Goal: Task Accomplishment & Management: Use online tool/utility

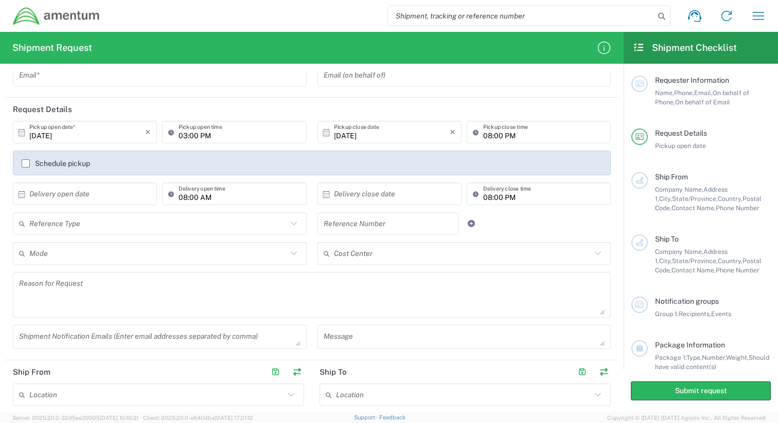
scroll to position [24, 0]
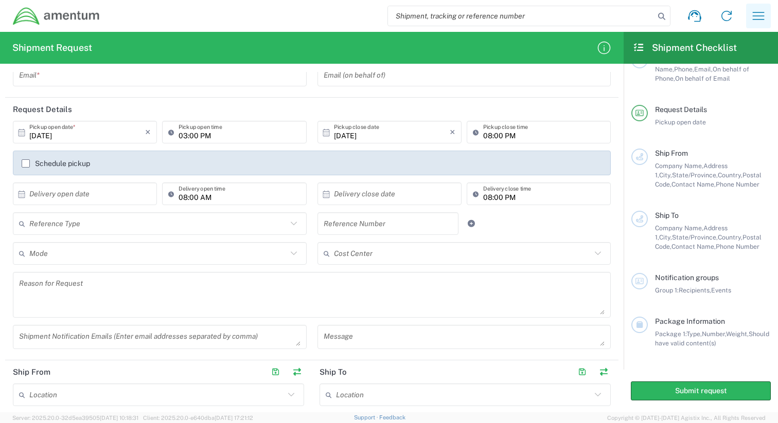
click at [759, 14] on icon "button" at bounding box center [758, 16] width 16 height 16
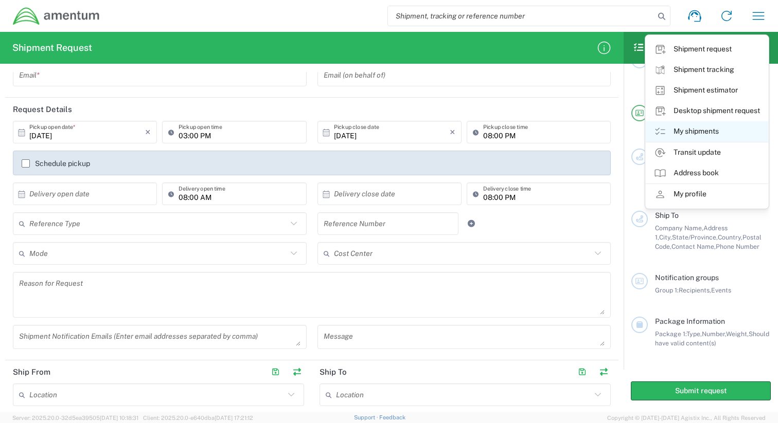
click at [693, 124] on link "My shipments" at bounding box center [706, 131] width 122 height 21
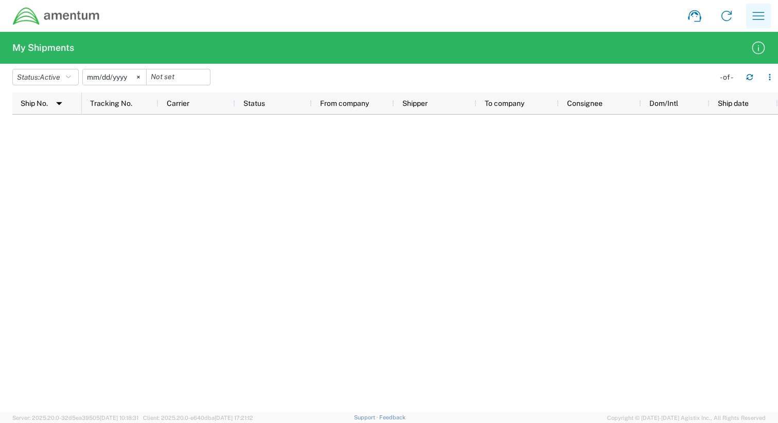
click at [764, 13] on icon "button" at bounding box center [758, 16] width 16 height 16
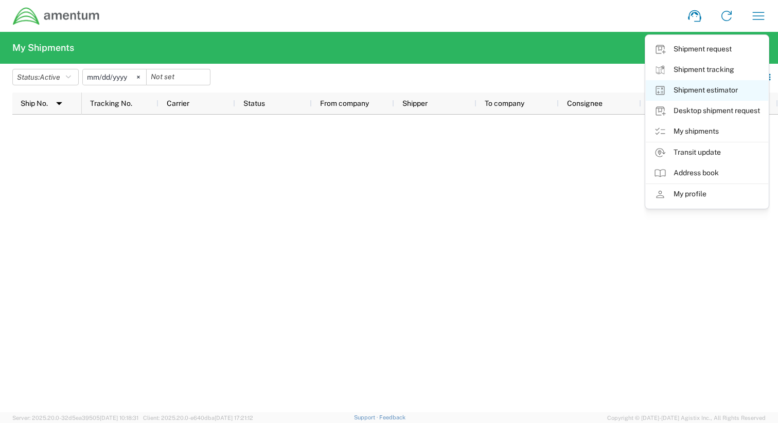
click at [713, 92] on link "Shipment estimator" at bounding box center [706, 90] width 122 height 21
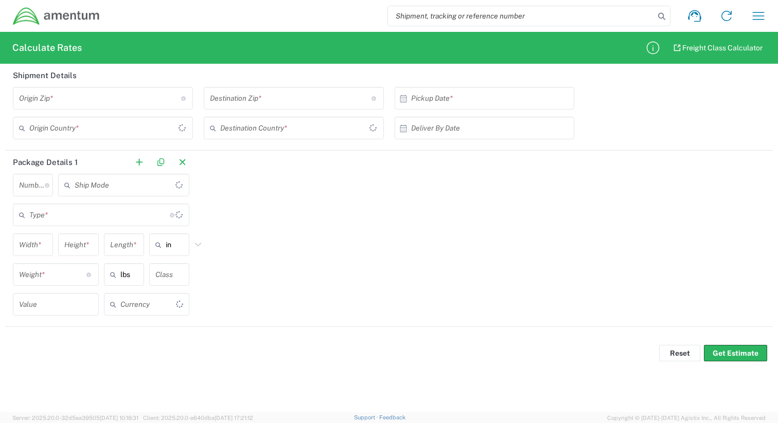
type input "[GEOGRAPHIC_DATA]"
type input "US Dollar"
type input "[GEOGRAPHIC_DATA]"
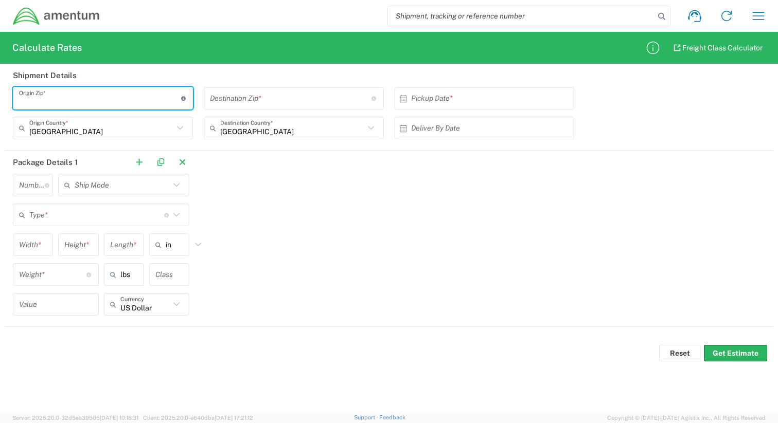
click at [76, 96] on input "undefined" at bounding box center [100, 98] width 162 height 18
type input "22314"
click at [278, 99] on input "undefined" at bounding box center [291, 98] width 162 height 18
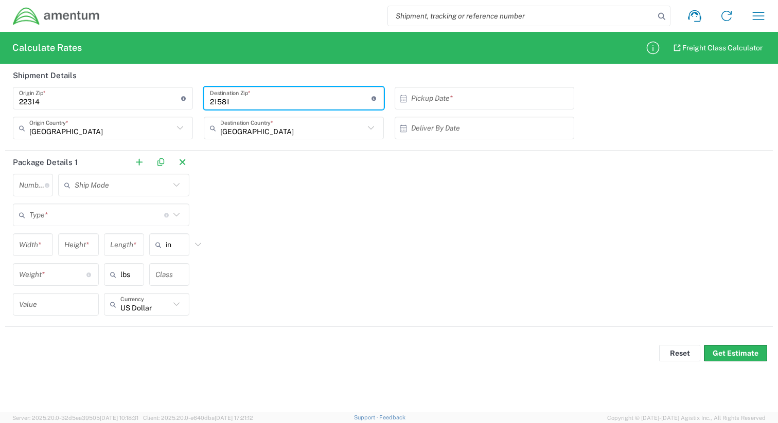
type input "21581"
click at [452, 102] on input "text" at bounding box center [487, 98] width 152 height 18
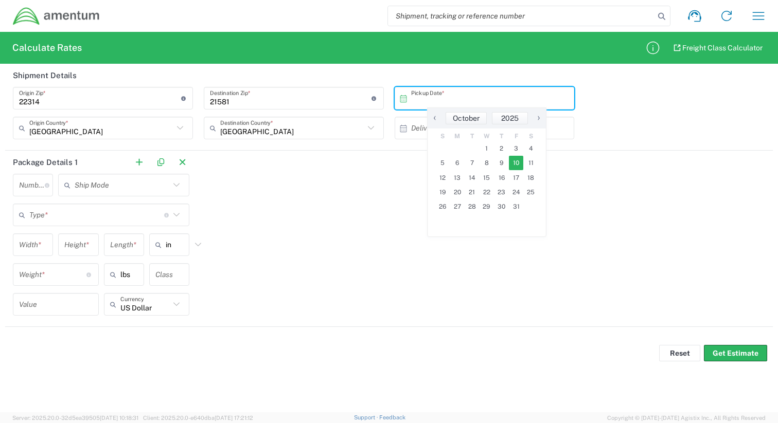
click at [512, 166] on span "10" at bounding box center [516, 163] width 15 height 14
type input "[DATE]"
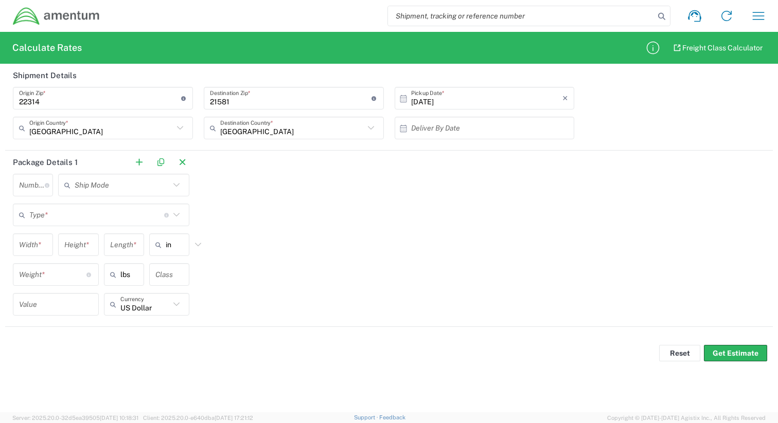
click at [431, 136] on input "text" at bounding box center [487, 128] width 152 height 18
click at [457, 210] on span "13" at bounding box center [457, 208] width 15 height 14
type input "[DATE]"
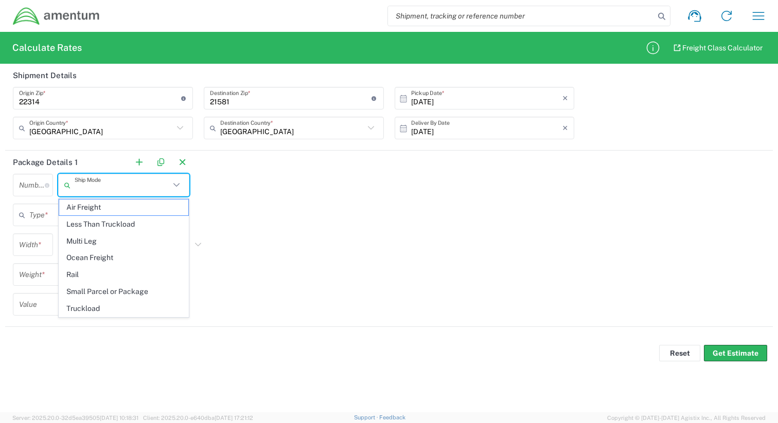
click at [129, 185] on input "text" at bounding box center [122, 185] width 95 height 18
click at [125, 295] on span "Small Parcel or Package" at bounding box center [123, 292] width 129 height 16
type input "Small Parcel or Package"
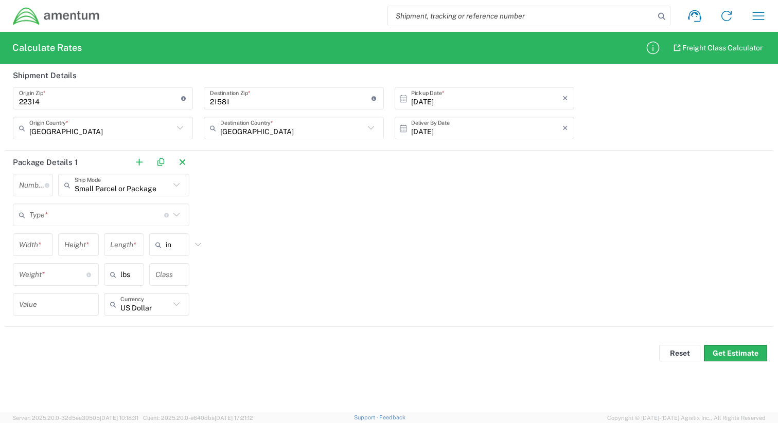
click at [109, 220] on input "text" at bounding box center [96, 215] width 135 height 18
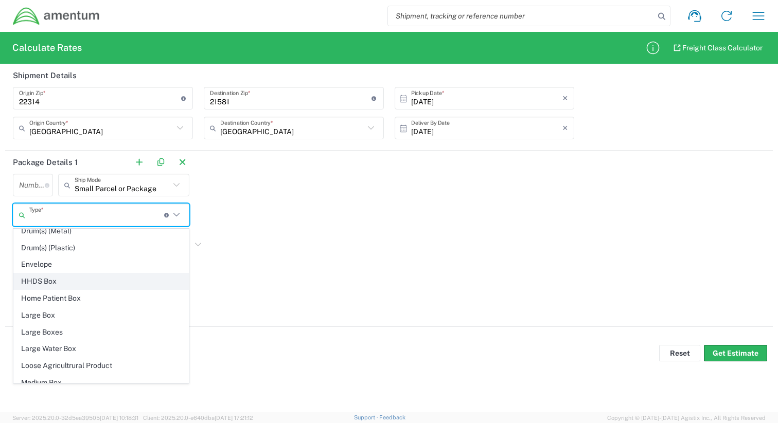
scroll to position [286, 0]
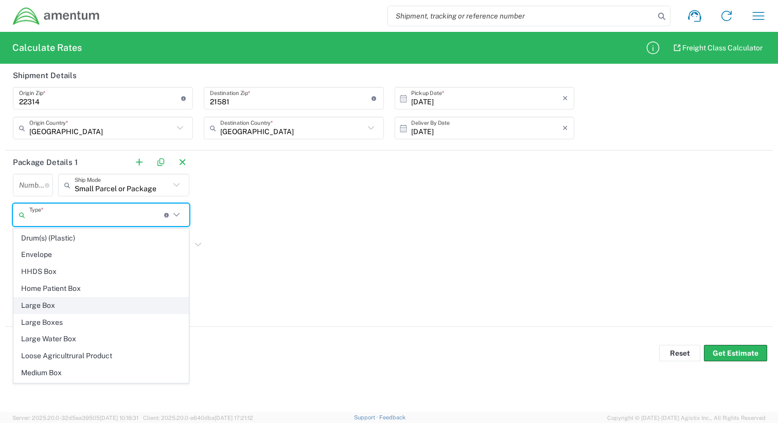
click at [93, 308] on span "Large Box" at bounding box center [101, 306] width 174 height 16
type input "Large Box"
type input "12.5"
type input "3"
type input "17.5"
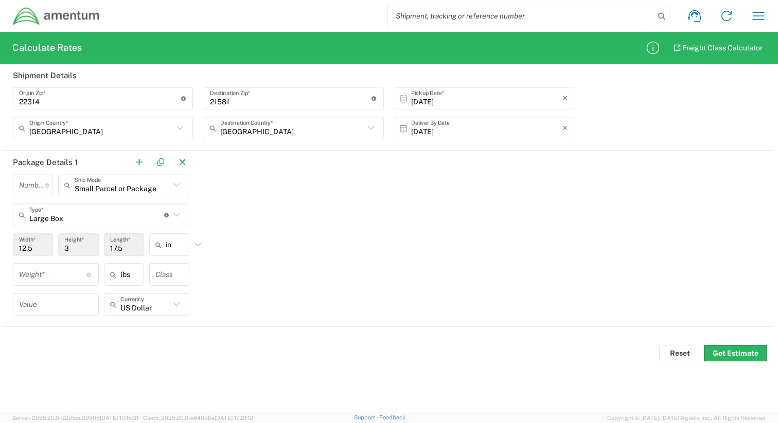
click at [35, 248] on input "12.5" at bounding box center [33, 245] width 28 height 18
click at [244, 261] on div "Package Details 1 Number * Number of packages of specified package type and dim…" at bounding box center [388, 239] width 767 height 176
click at [56, 267] on input "number" at bounding box center [52, 275] width 67 height 18
type input "26"
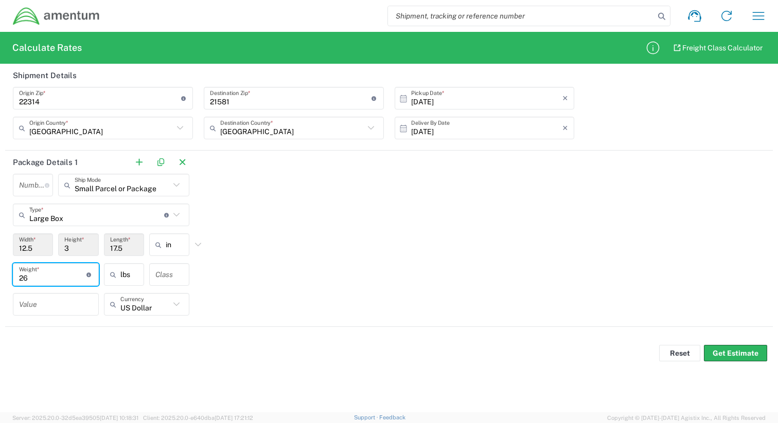
click at [253, 259] on div "Package Details 1 Number * Number of packages of specified package type and dim…" at bounding box center [388, 239] width 767 height 176
click at [49, 238] on div "12.5 Width *" at bounding box center [33, 244] width 40 height 23
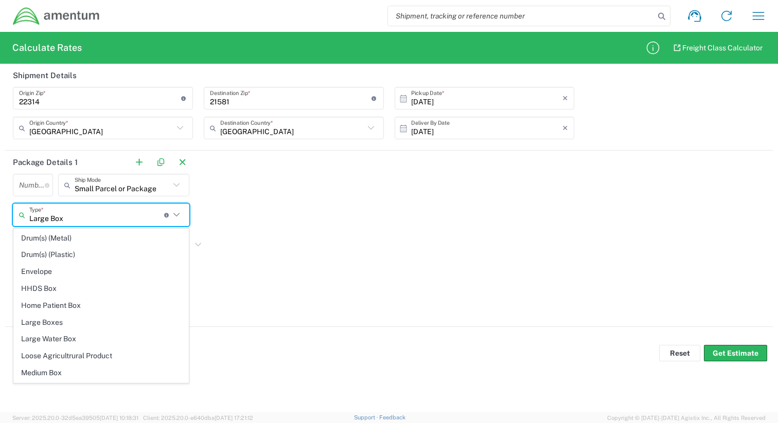
scroll to position [0, 0]
click at [121, 211] on input "Large Box" at bounding box center [96, 215] width 135 height 18
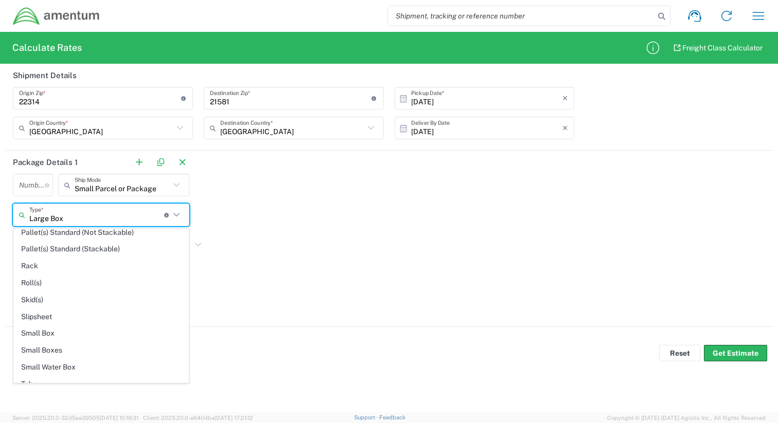
scroll to position [655, 0]
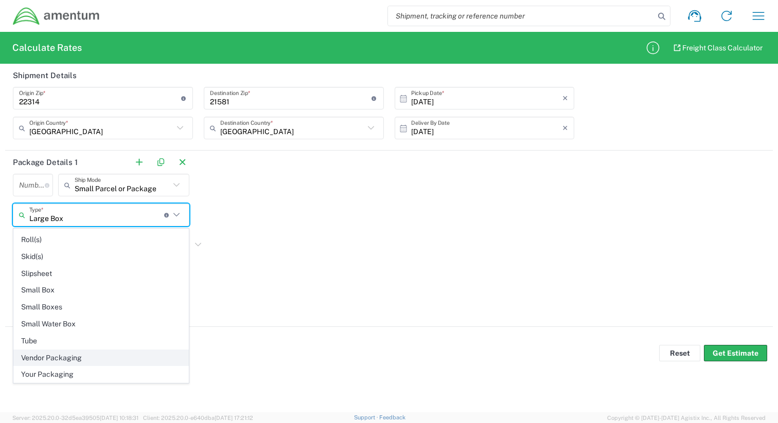
click at [91, 362] on span "Vendor Packaging" at bounding box center [101, 358] width 174 height 16
type input "Vendor Packaging"
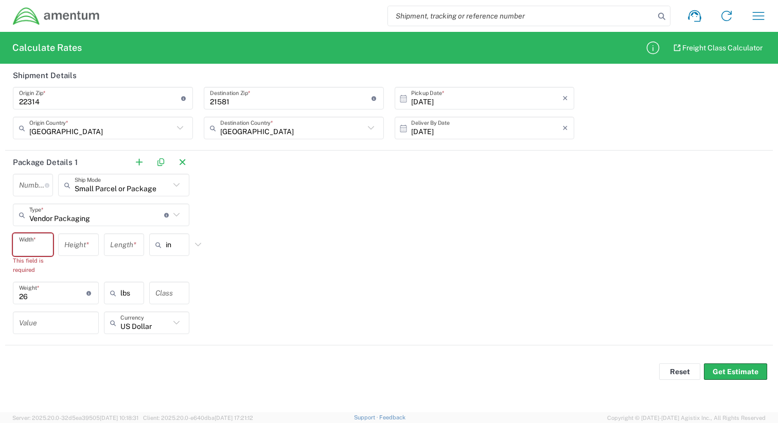
click at [39, 247] on input "number" at bounding box center [33, 245] width 28 height 18
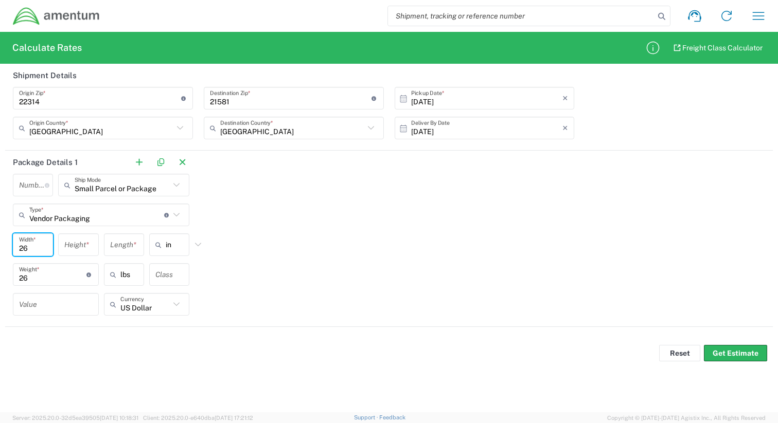
type input "26"
click at [76, 239] on input "number" at bounding box center [78, 245] width 28 height 18
type input "26"
click at [123, 249] on input "number" at bounding box center [124, 245] width 28 height 18
type input "13"
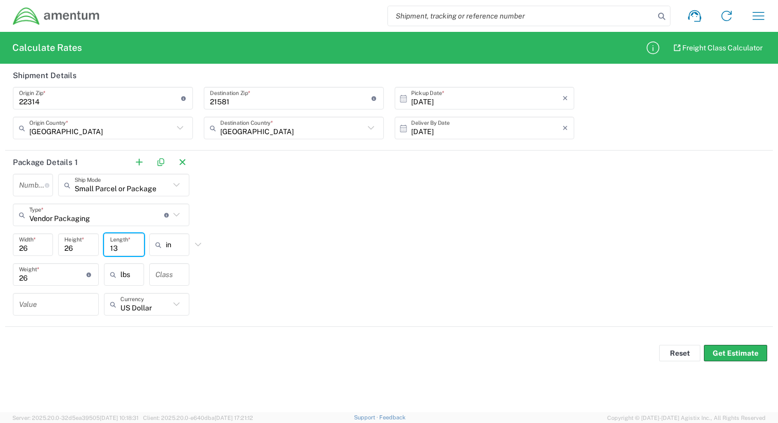
click at [237, 293] on div "Package Details 1 Number * Number of packages of specified package type and dim…" at bounding box center [388, 239] width 767 height 176
click at [69, 309] on input "number" at bounding box center [56, 305] width 74 height 18
type input "2500"
click at [357, 260] on div "Package Details 1 Number * Number of packages of specified package type and dim…" at bounding box center [388, 239] width 767 height 176
click at [722, 352] on button "Get Estimate" at bounding box center [735, 353] width 63 height 16
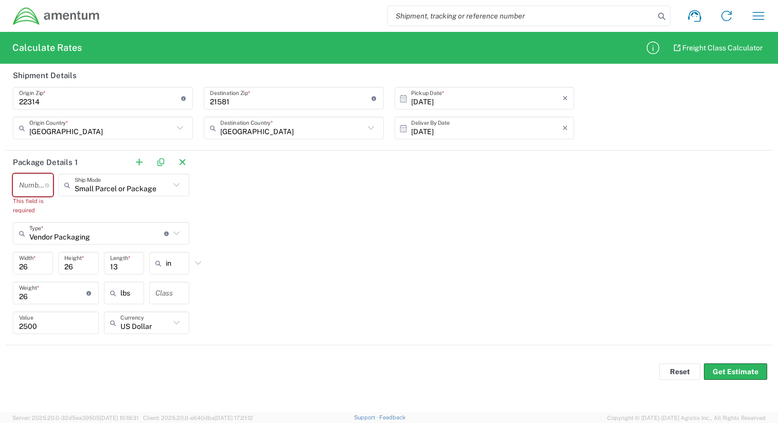
click at [27, 189] on input "number" at bounding box center [32, 185] width 26 height 18
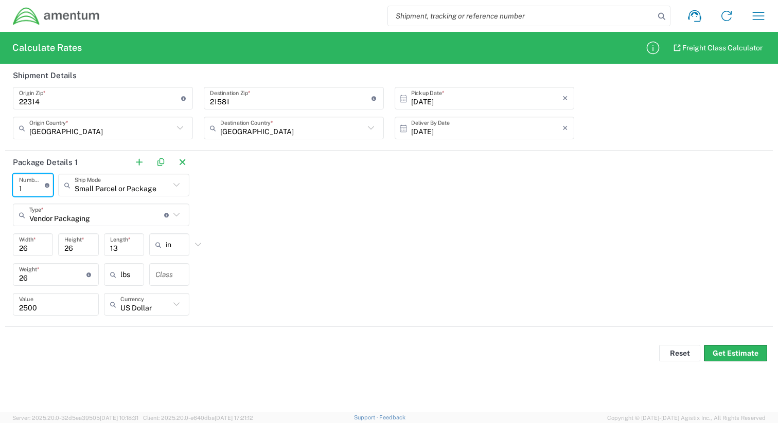
type input "1"
click at [302, 210] on div "Package Details 1 1 Number * Number of packages of specified package type and d…" at bounding box center [388, 239] width 767 height 176
click at [734, 353] on button "Get Estimate" at bounding box center [735, 353] width 63 height 16
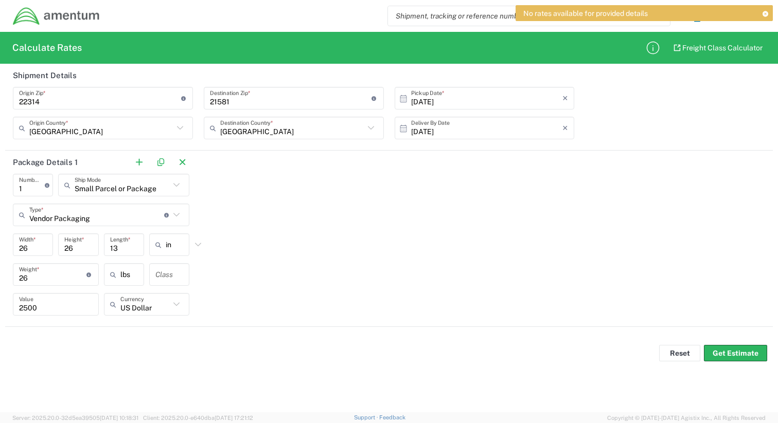
click at [518, 126] on input "[DATE]" at bounding box center [487, 128] width 152 height 18
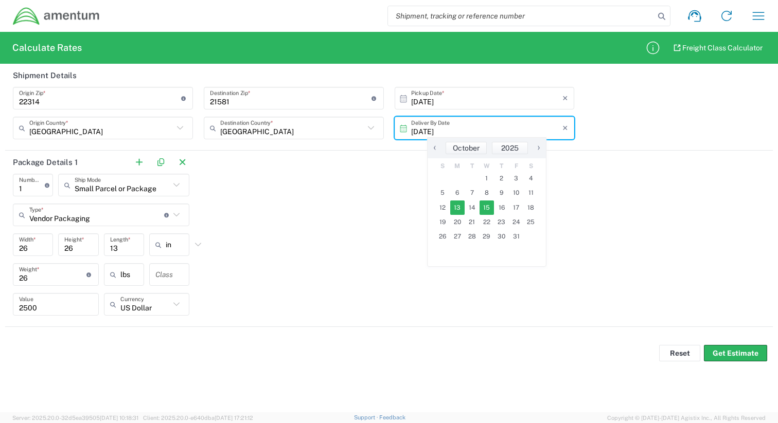
click at [489, 209] on span "15" at bounding box center [486, 208] width 15 height 14
type input "[DATE]"
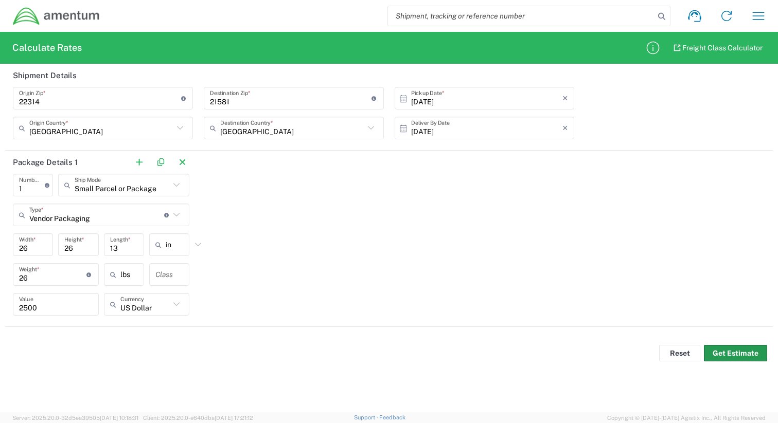
click at [728, 349] on button "Get Estimate" at bounding box center [735, 353] width 63 height 16
